Goal: Transaction & Acquisition: Book appointment/travel/reservation

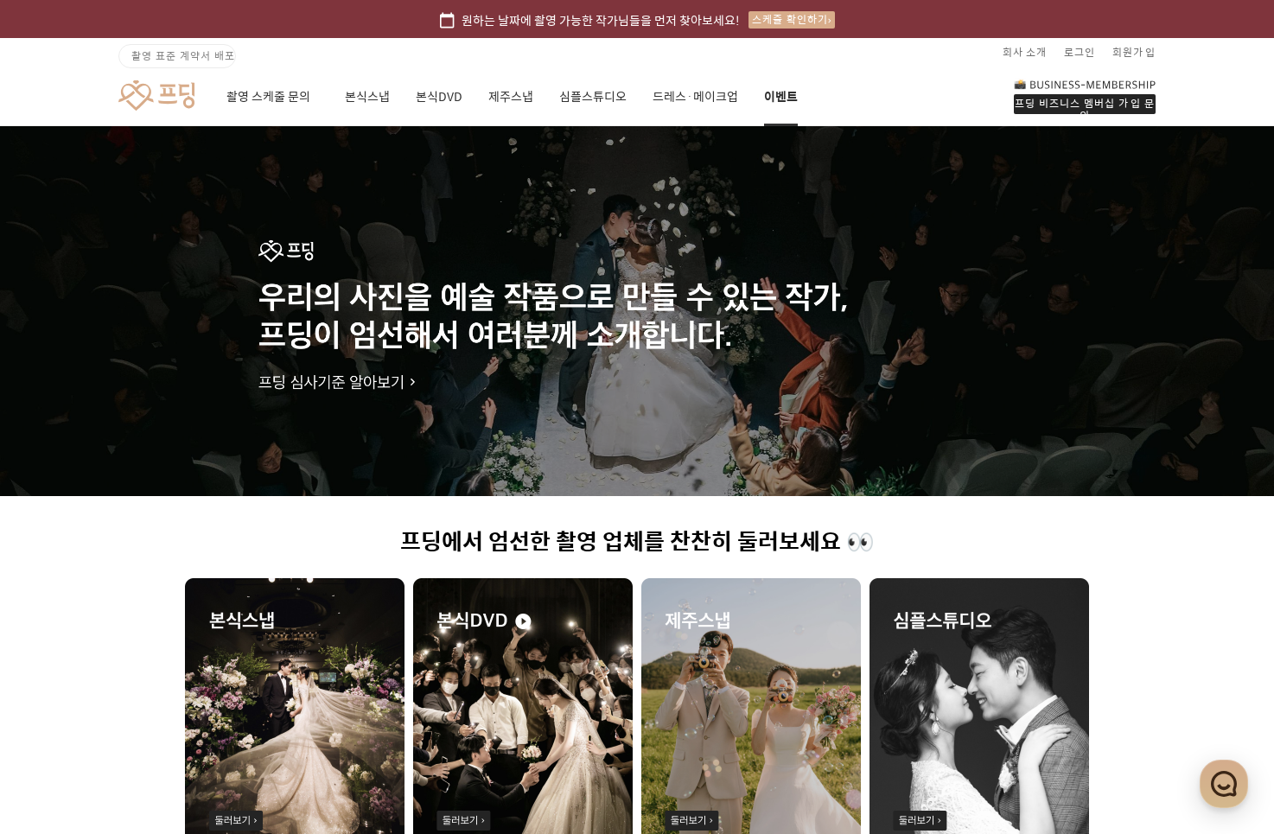
click at [768, 94] on link "이벤트" at bounding box center [781, 96] width 34 height 59
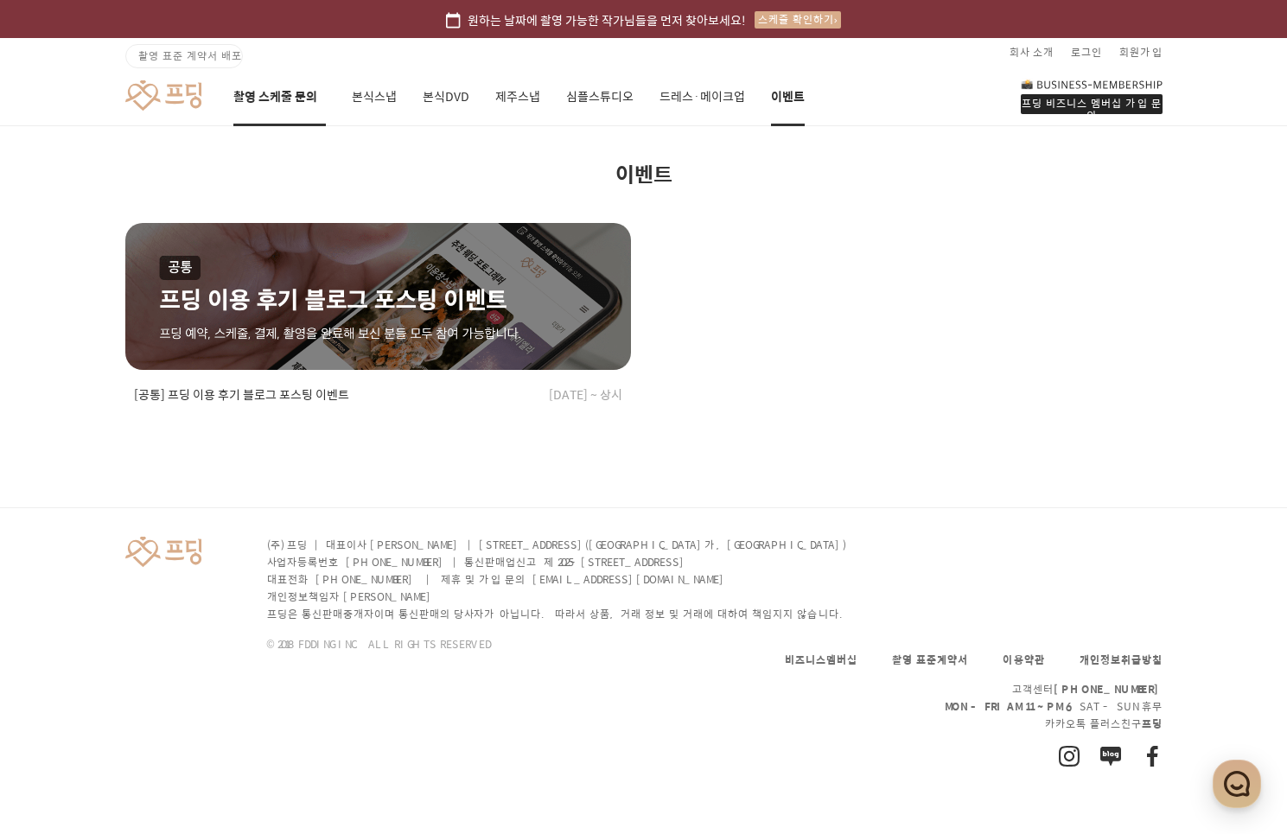
click at [285, 102] on link "촬영 스케줄 문의" at bounding box center [279, 96] width 92 height 59
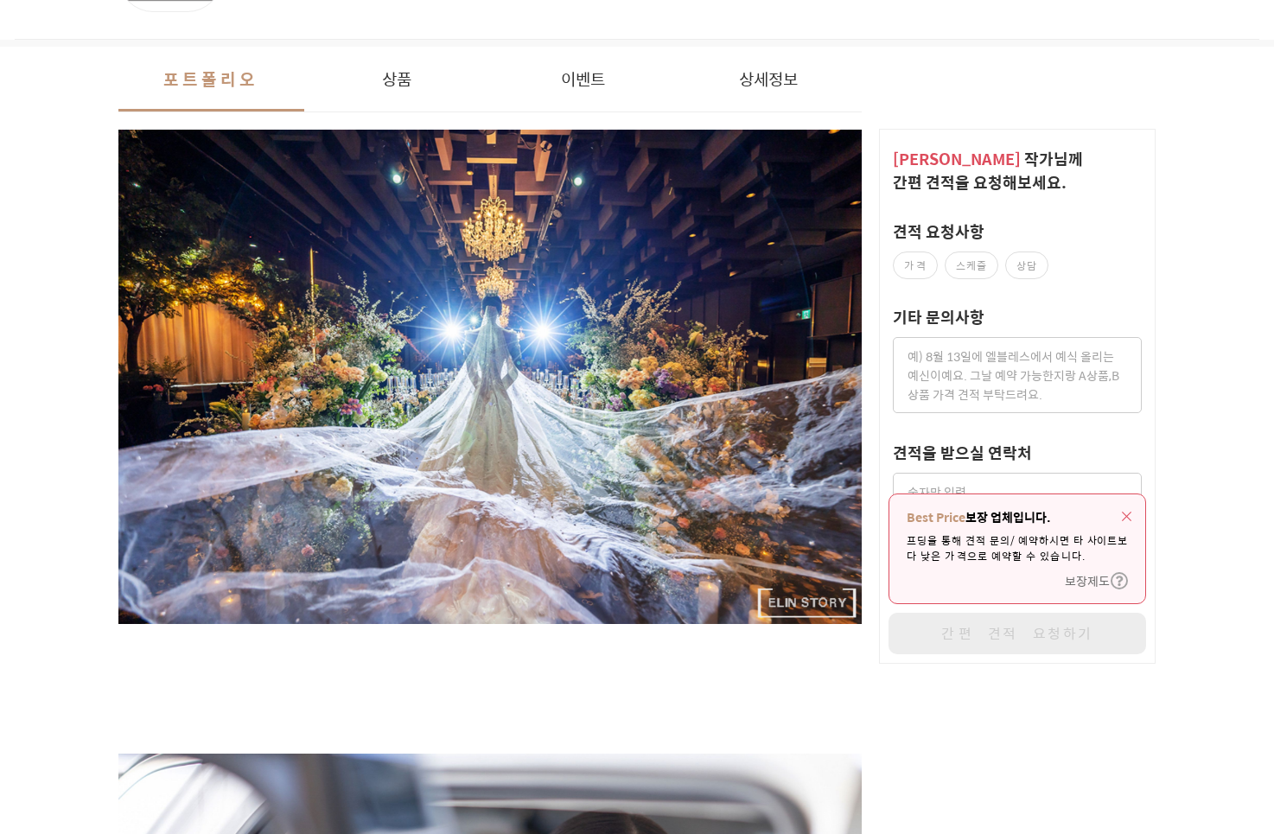
scroll to position [259, 0]
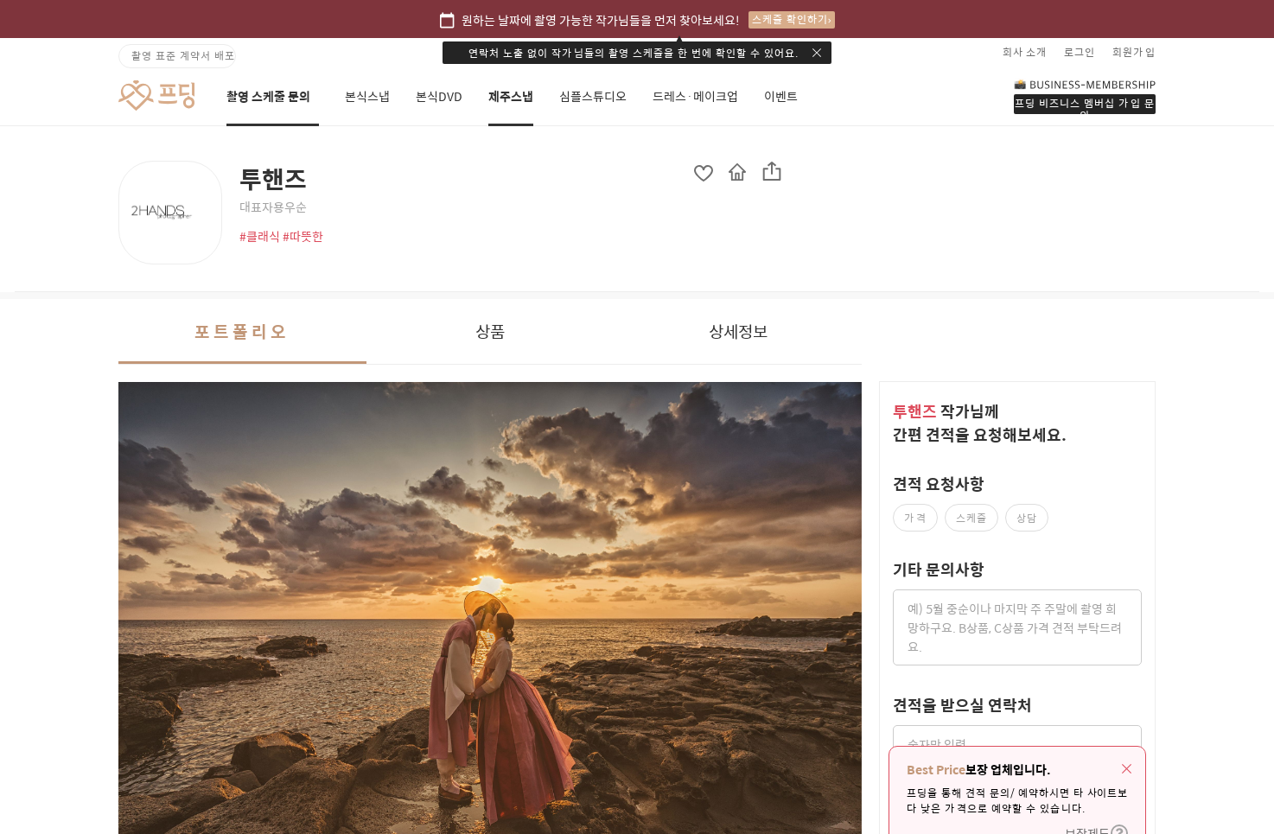
click at [264, 107] on link "촬영 스케줄 문의" at bounding box center [272, 96] width 92 height 59
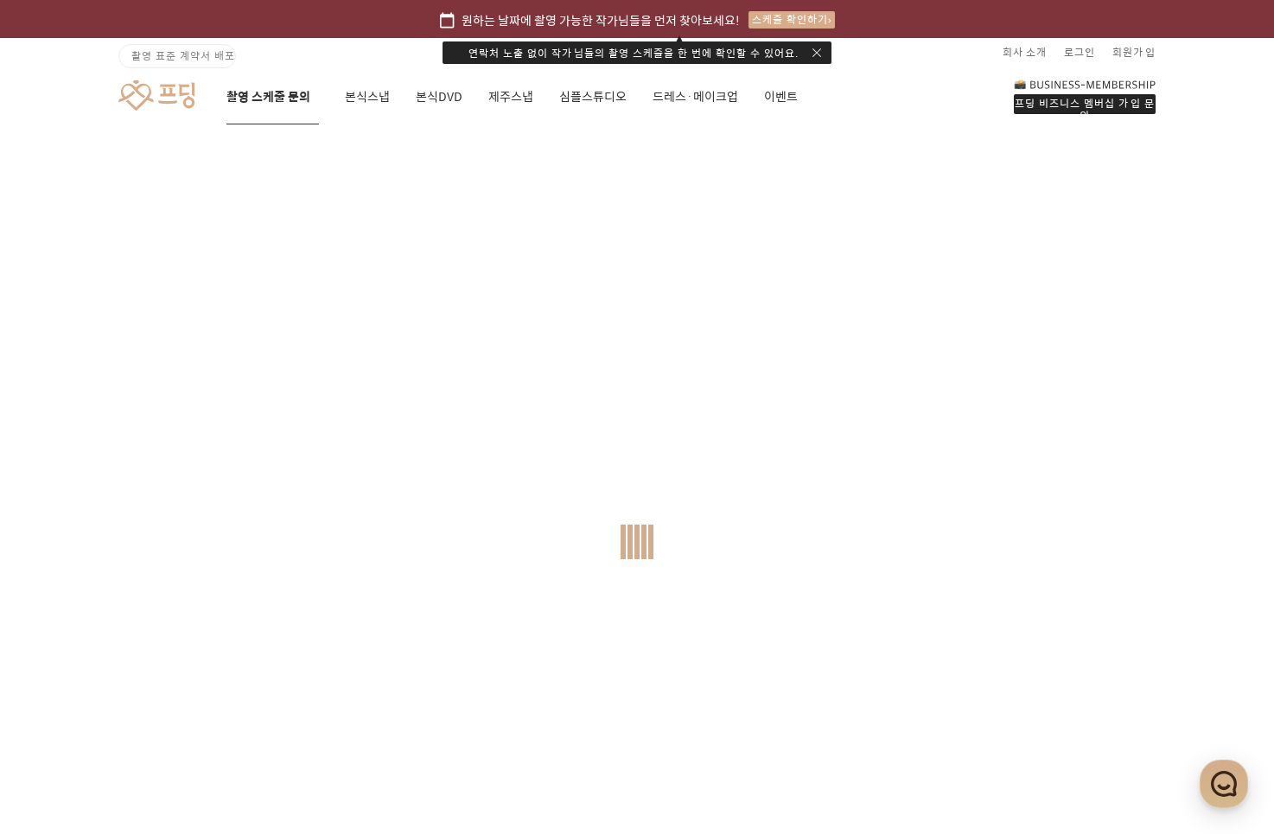
click at [182, 97] on link at bounding box center [156, 96] width 76 height 32
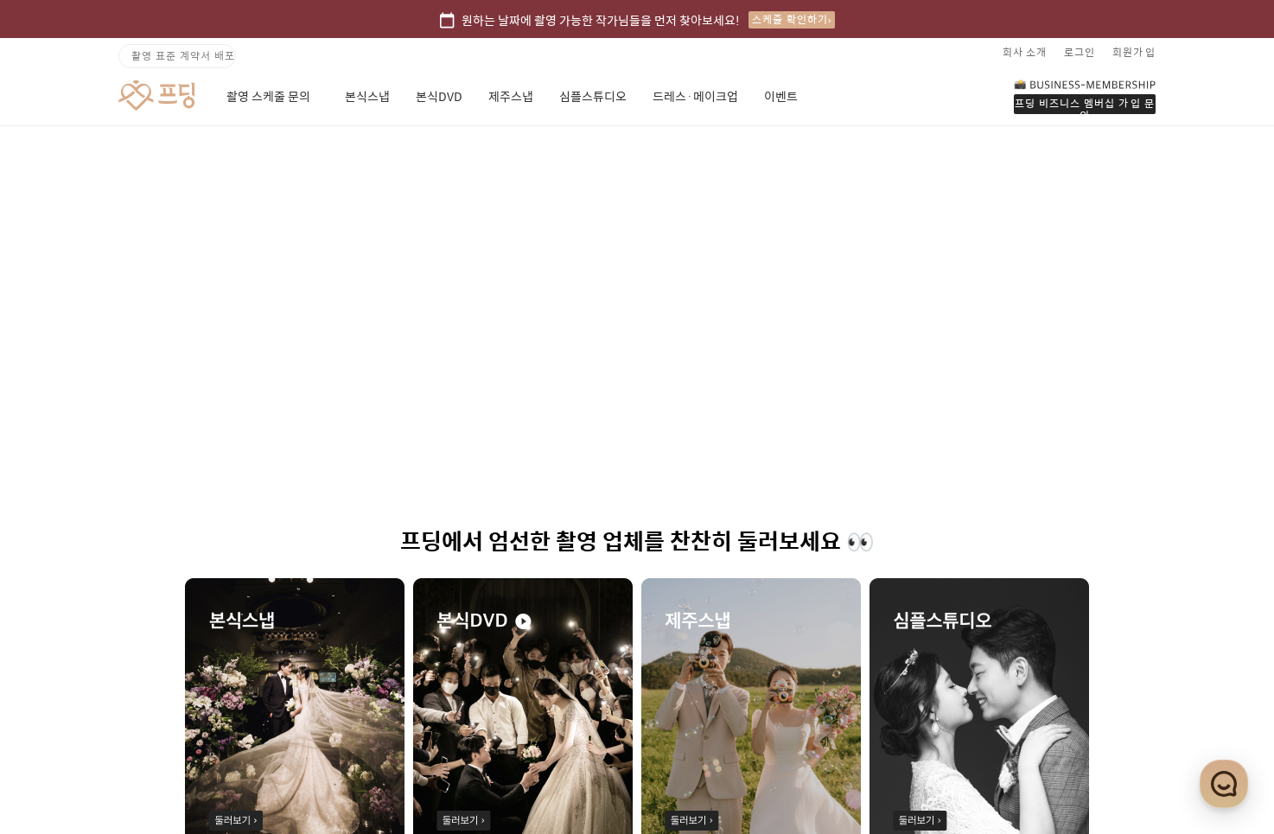
click at [169, 54] on span "촬영 표준 계약서 배포" at bounding box center [183, 56] width 104 height 16
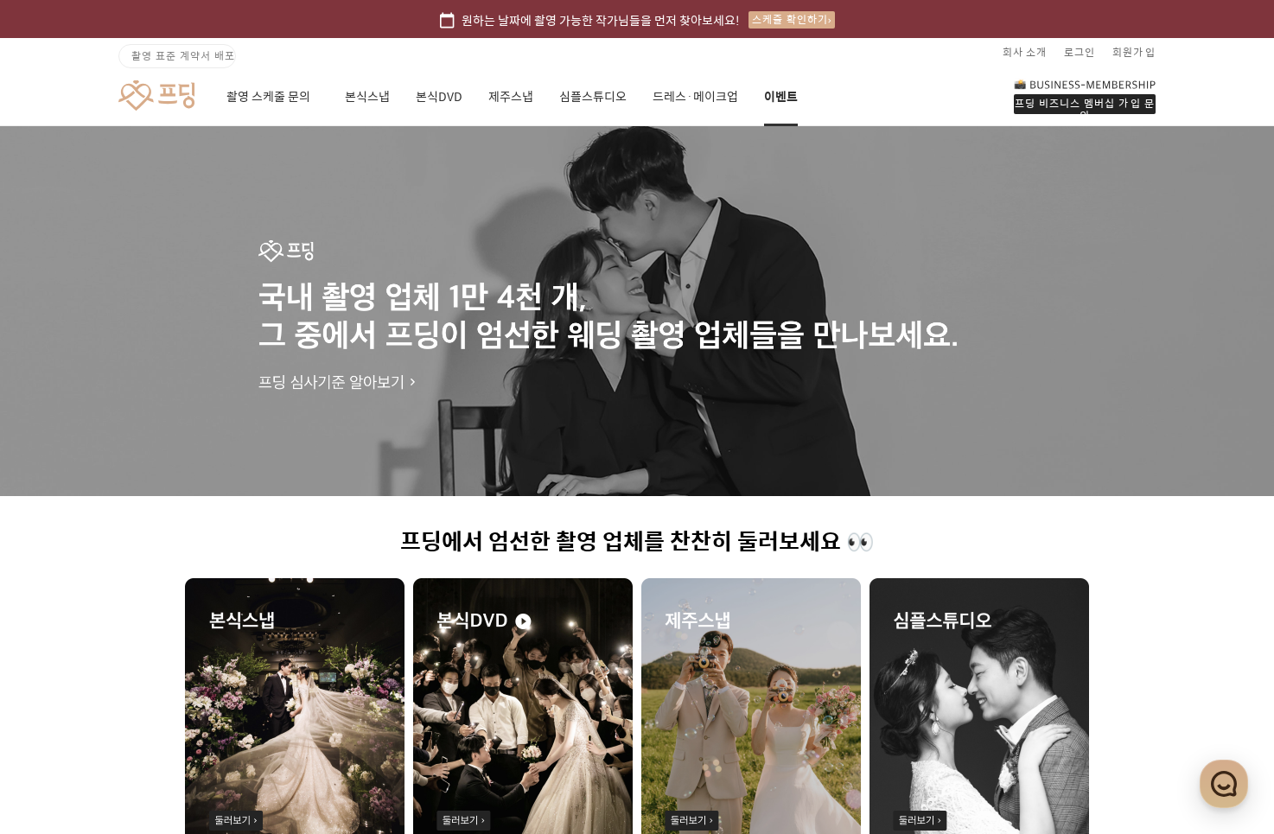
click at [778, 99] on link "이벤트" at bounding box center [781, 96] width 34 height 59
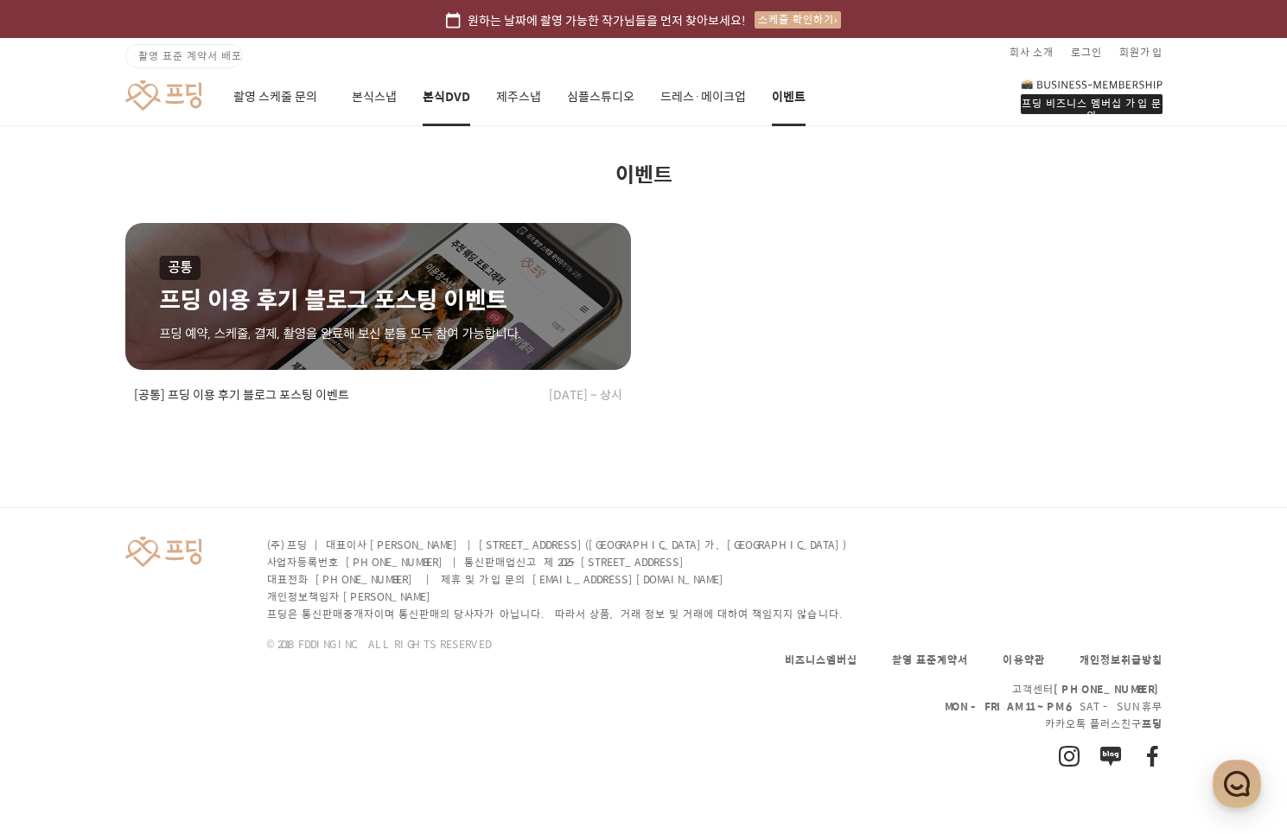
click at [440, 92] on link "본식DVD" at bounding box center [447, 96] width 48 height 59
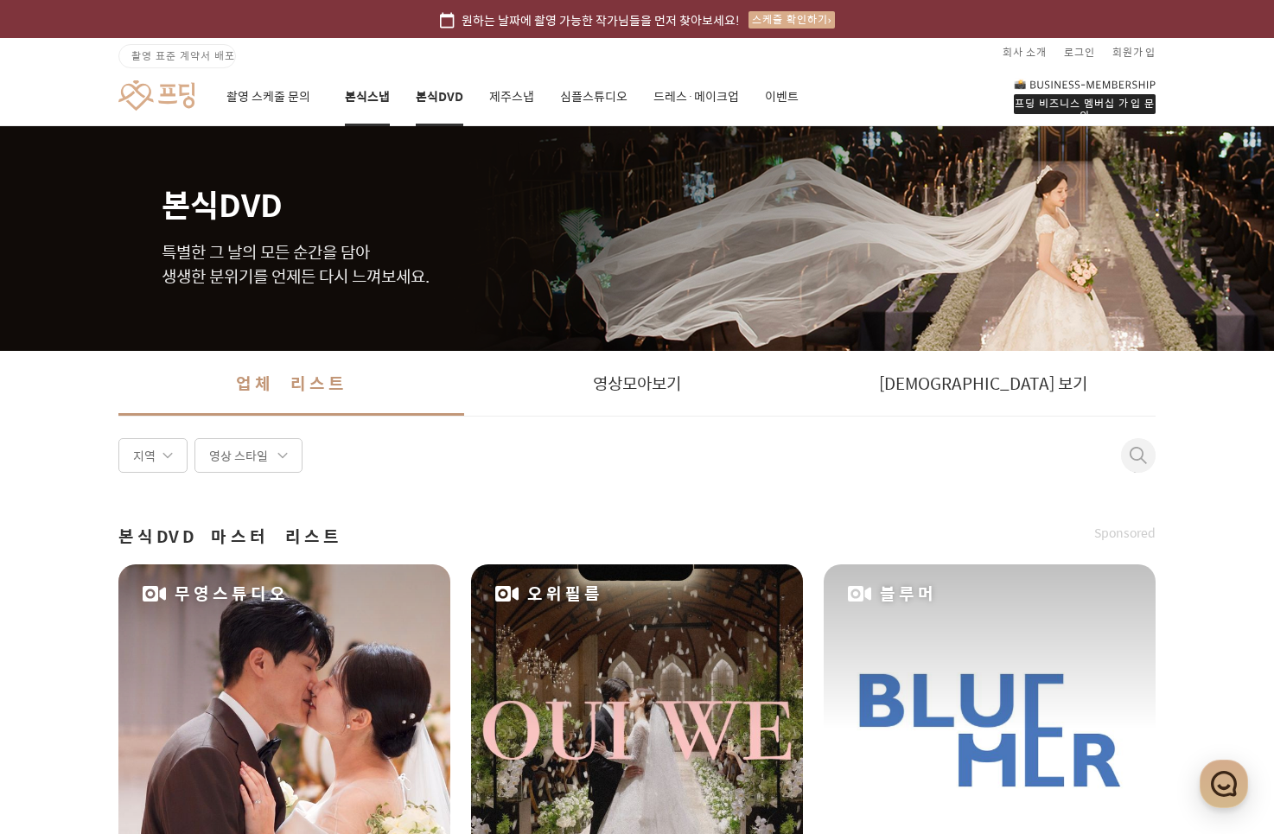
click at [352, 93] on link "본식스냅" at bounding box center [367, 96] width 45 height 59
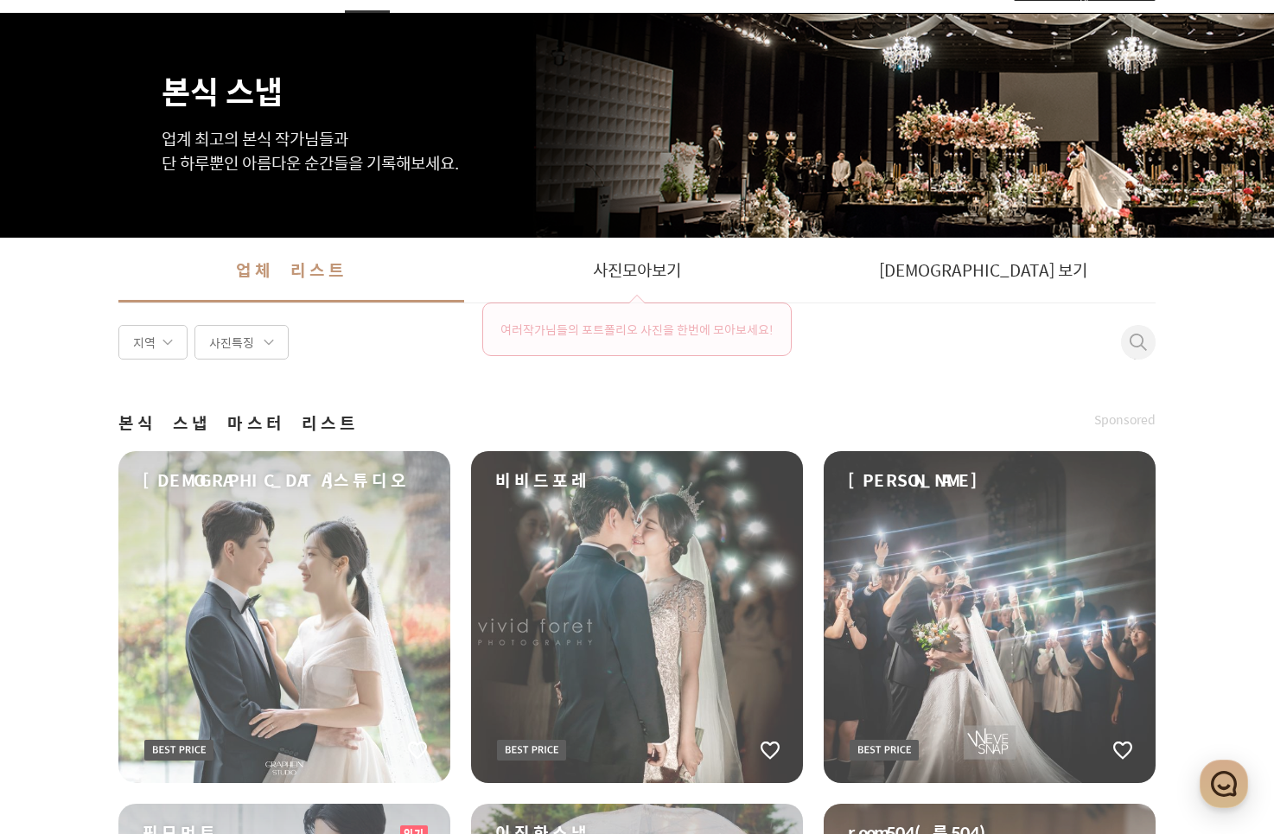
scroll to position [259, 0]
